Goal: Task Accomplishment & Management: Use online tool/utility

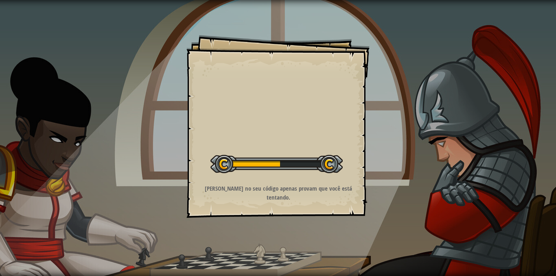
click at [520, 152] on div "Goals Iniciar Nível Erro ao carregar do servidor Você precisa de uma assinatura…" at bounding box center [278, 138] width 556 height 276
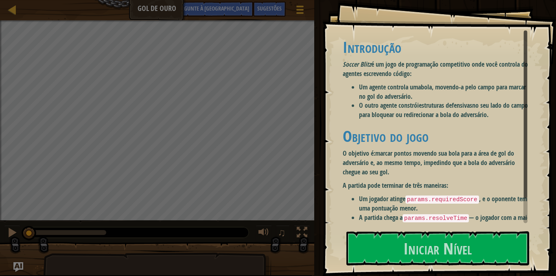
click at [336, 100] on div "Metas Introdução Soccer Blitz é um jogo de programação competitivo onde você co…" at bounding box center [439, 138] width 234 height 276
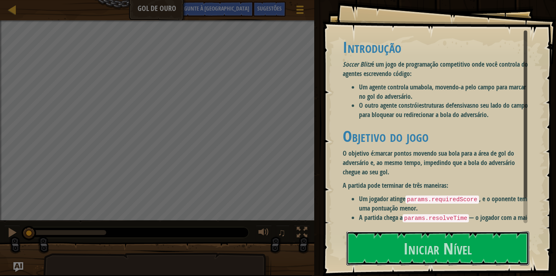
click at [493, 249] on button "Iniciar Nível" at bounding box center [437, 249] width 183 height 34
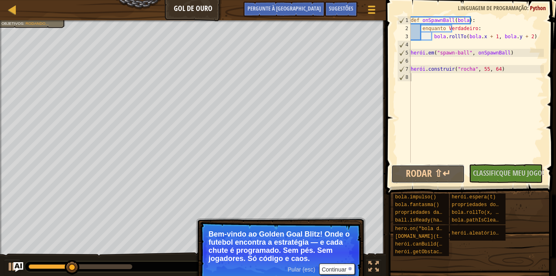
click at [454, 177] on button "Rodar ⇧↵" at bounding box center [428, 174] width 74 height 19
click at [44, 262] on div "Equipa Vermelha venceu. Objetivos : Rodando... 0 [PERSON_NAME] 2 3 IA Simples 5…" at bounding box center [278, 148] width 556 height 257
click at [61, 0] on html "Progressão Gol de Ouro Menu do Jogo Pronto Sugestões Pergunte à [GEOGRAPHIC_DAT…" at bounding box center [278, 0] width 556 height 0
click at [94, 273] on div "Equipa Vermelha venceu. Objetivos : Rodando... 0 [PERSON_NAME] 2 3 IA Simples 5…" at bounding box center [278, 148] width 556 height 257
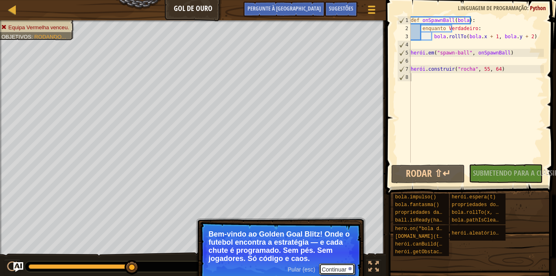
click at [332, 269] on font "Continuar" at bounding box center [333, 270] width 25 height 7
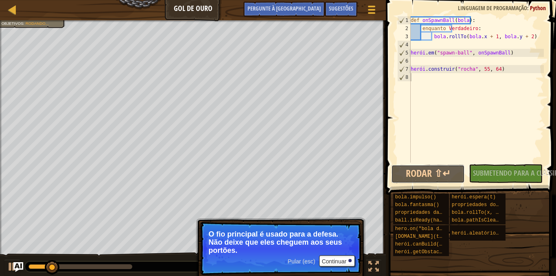
click at [408, 172] on button "Rodar ⇧↵" at bounding box center [428, 174] width 74 height 19
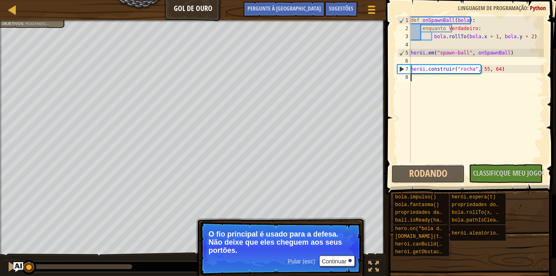
click at [410, 172] on button "Rodando" at bounding box center [428, 174] width 74 height 19
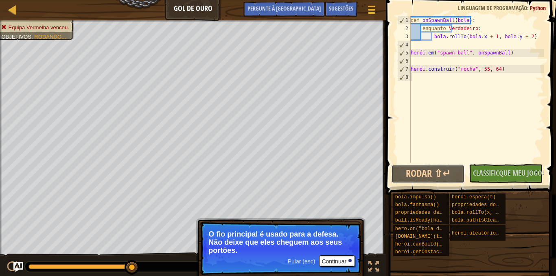
click at [414, 177] on button "Rodar ⇧↵" at bounding box center [428, 174] width 74 height 19
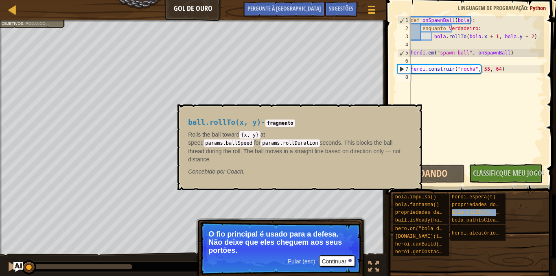
click at [466, 214] on font "bola.rollTo(x, y)" at bounding box center [477, 213] width 50 height 6
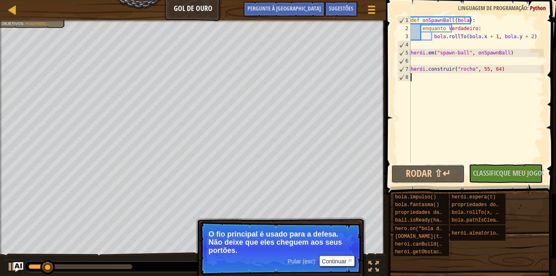
click at [424, 179] on button "Rodar ⇧↵" at bounding box center [428, 174] width 74 height 19
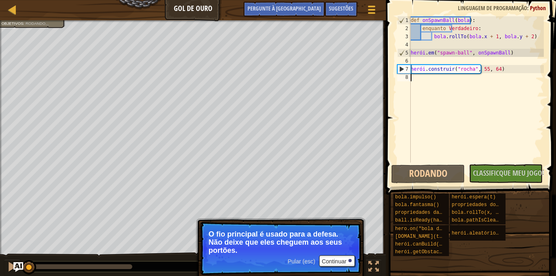
click at [442, 74] on div "def onSpawnBall ( bola ) : enquanto Verdadeiro : bola . rollTo ( bola . x + 1 ,…" at bounding box center [476, 97] width 135 height 163
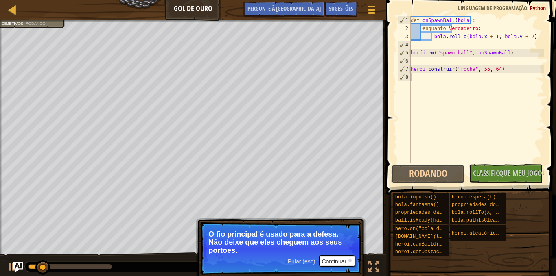
click at [428, 175] on button "Rodando" at bounding box center [428, 174] width 74 height 19
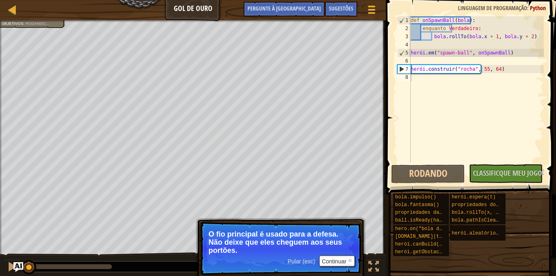
click at [494, 163] on span at bounding box center [471, 85] width 177 height 219
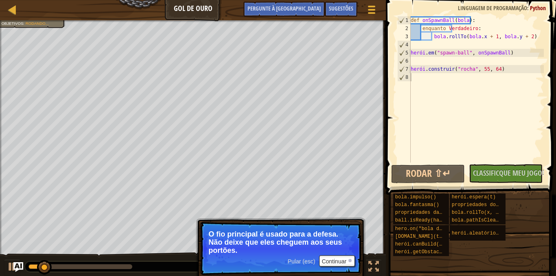
click at [13, 1] on div "Progressão Gol de Ouro Menu do Jogo Pronto Sugestões Pergunte à [GEOGRAPHIC_DAT…" at bounding box center [193, 10] width 386 height 20
click at [5, 4] on div "Progressão Gol de Ouro Menu do Jogo Pronto Sugestões Pergunte à [GEOGRAPHIC_DAT…" at bounding box center [193, 10] width 386 height 20
click at [5, 7] on div "Progressão Gol de Ouro Menu do Jogo Pronto Sugestões Pergunte à [GEOGRAPHIC_DAT…" at bounding box center [193, 10] width 386 height 20
click at [15, 14] on div at bounding box center [12, 9] width 10 height 10
